Goal: Check status: Check status

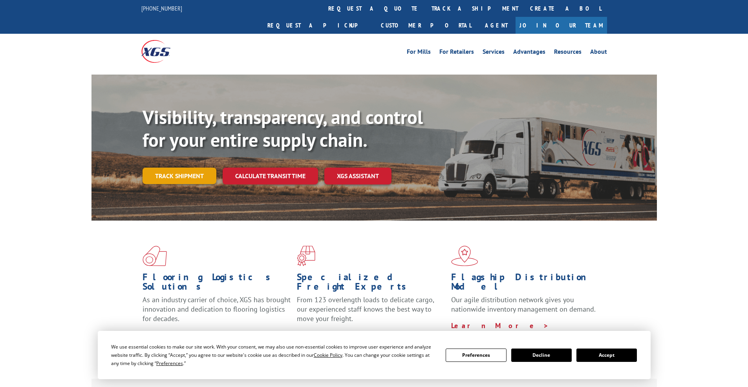
click at [183, 168] on link "Track shipment" at bounding box center [179, 176] width 74 height 16
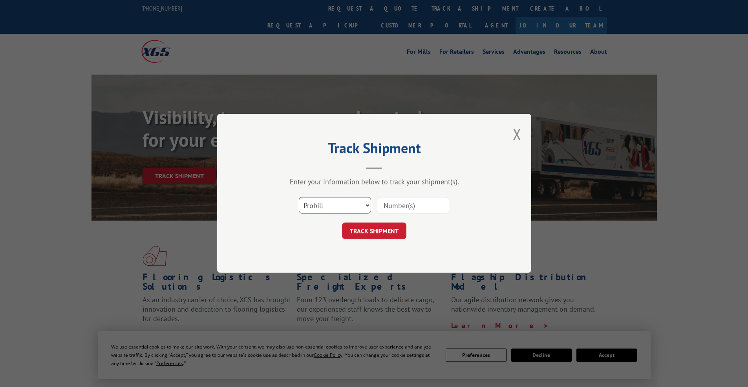
click at [299, 197] on select "Select category... Probill BOL PO" at bounding box center [335, 205] width 72 height 16
click at [402, 199] on input at bounding box center [413, 205] width 72 height 16
click at [299, 197] on select "Select category... Probill BOL PO" at bounding box center [335, 205] width 72 height 16
click at [402, 207] on input at bounding box center [413, 205] width 72 height 16
paste input "2835817"
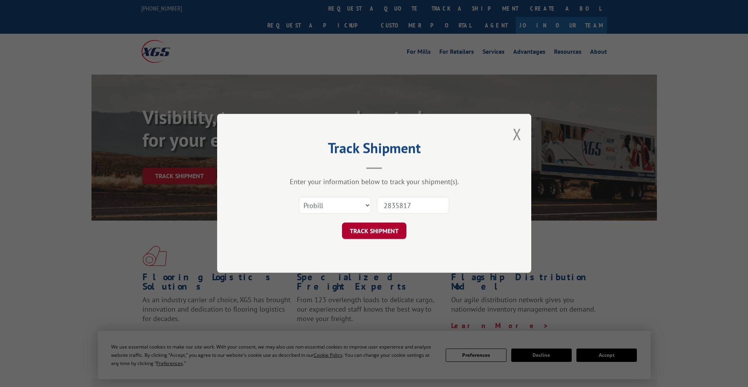
type input "2835817"
click at [385, 233] on button "TRACK SHIPMENT" at bounding box center [374, 231] width 64 height 16
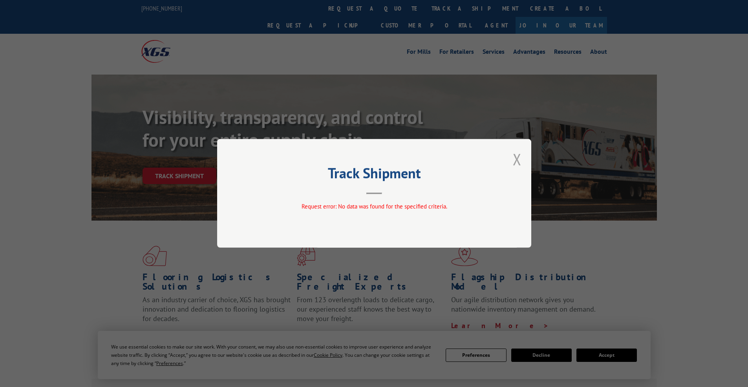
click at [520, 162] on button "Close modal" at bounding box center [517, 159] width 9 height 21
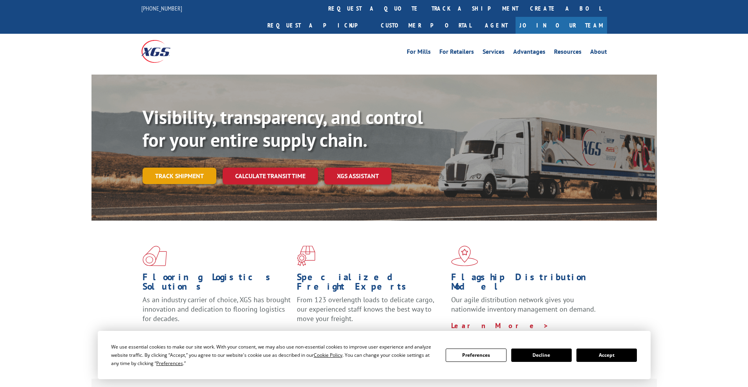
click at [201, 168] on link "Track shipment" at bounding box center [179, 176] width 74 height 16
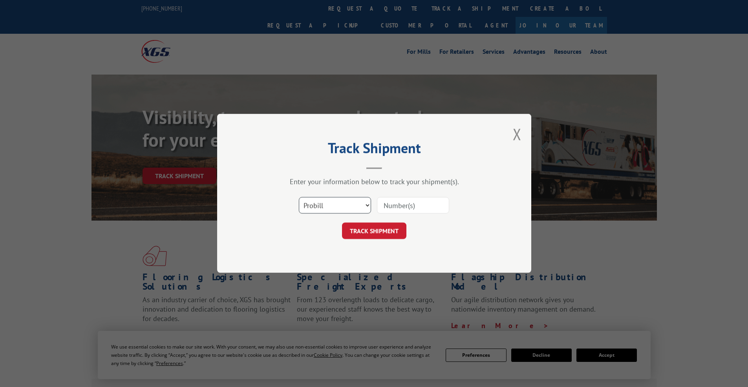
select select "po"
click at [299, 197] on select "Select category... Probill BOL PO" at bounding box center [335, 205] width 72 height 16
click at [386, 203] on input at bounding box center [413, 205] width 72 height 16
paste input "294593418"
type input "294593418"
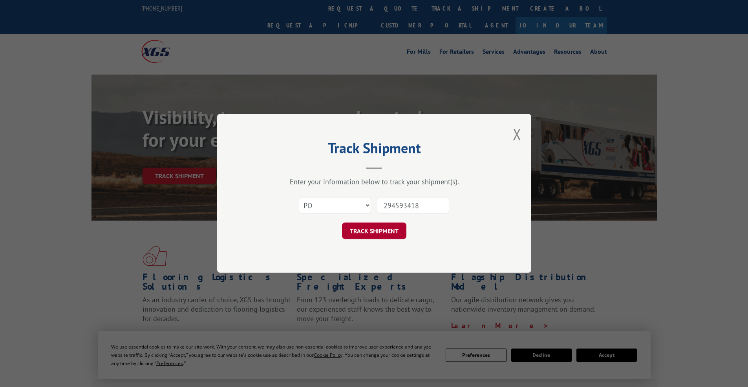
click at [373, 228] on button "TRACK SHIPMENT" at bounding box center [374, 231] width 64 height 16
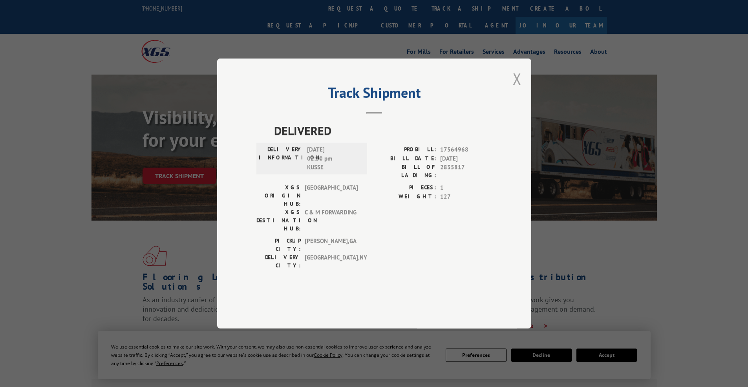
click at [518, 89] on button "Close modal" at bounding box center [517, 78] width 9 height 21
